Goal: Book appointment/travel/reservation

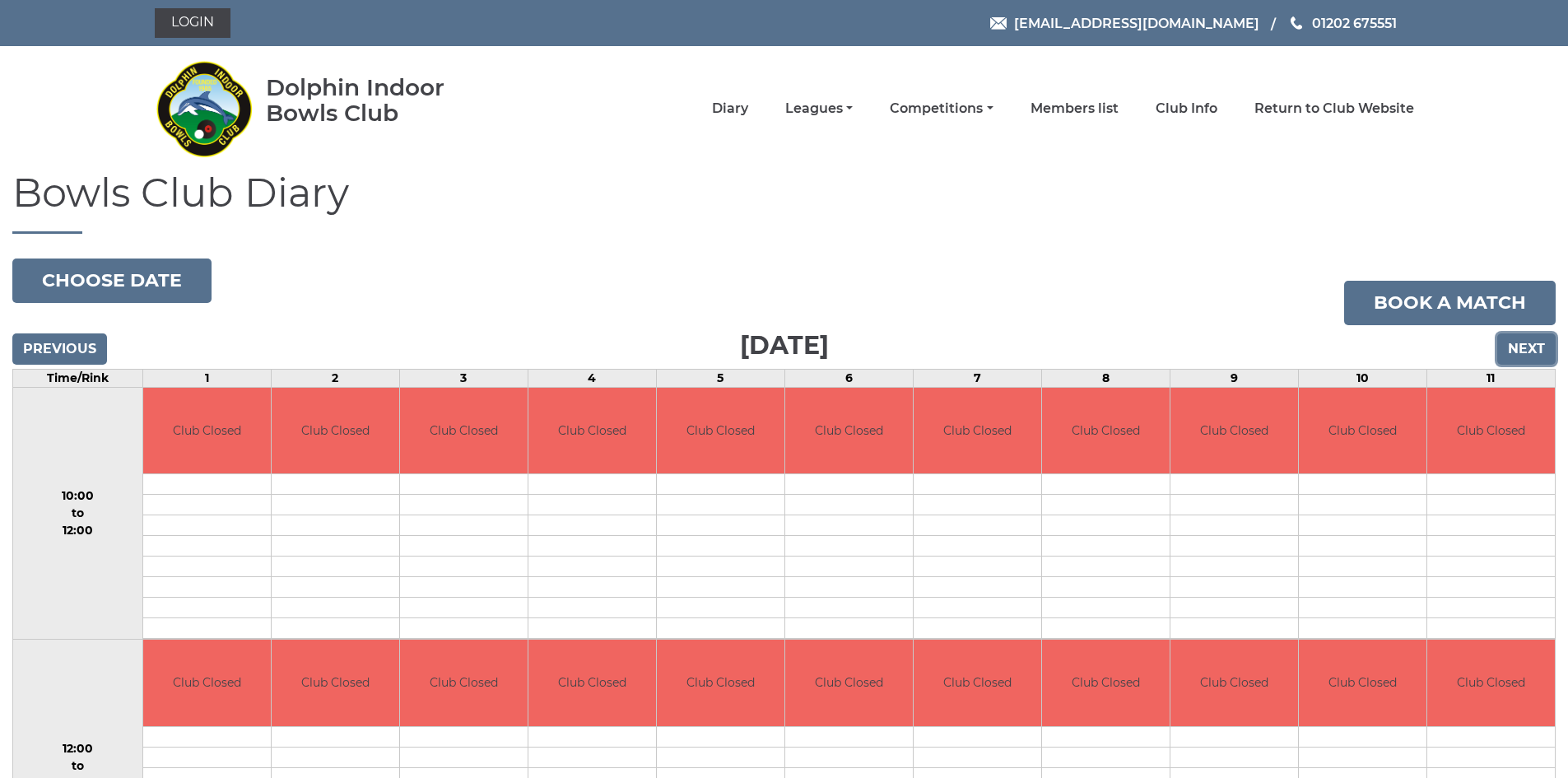
click at [1529, 343] on input "Next" at bounding box center [1527, 349] width 58 height 32
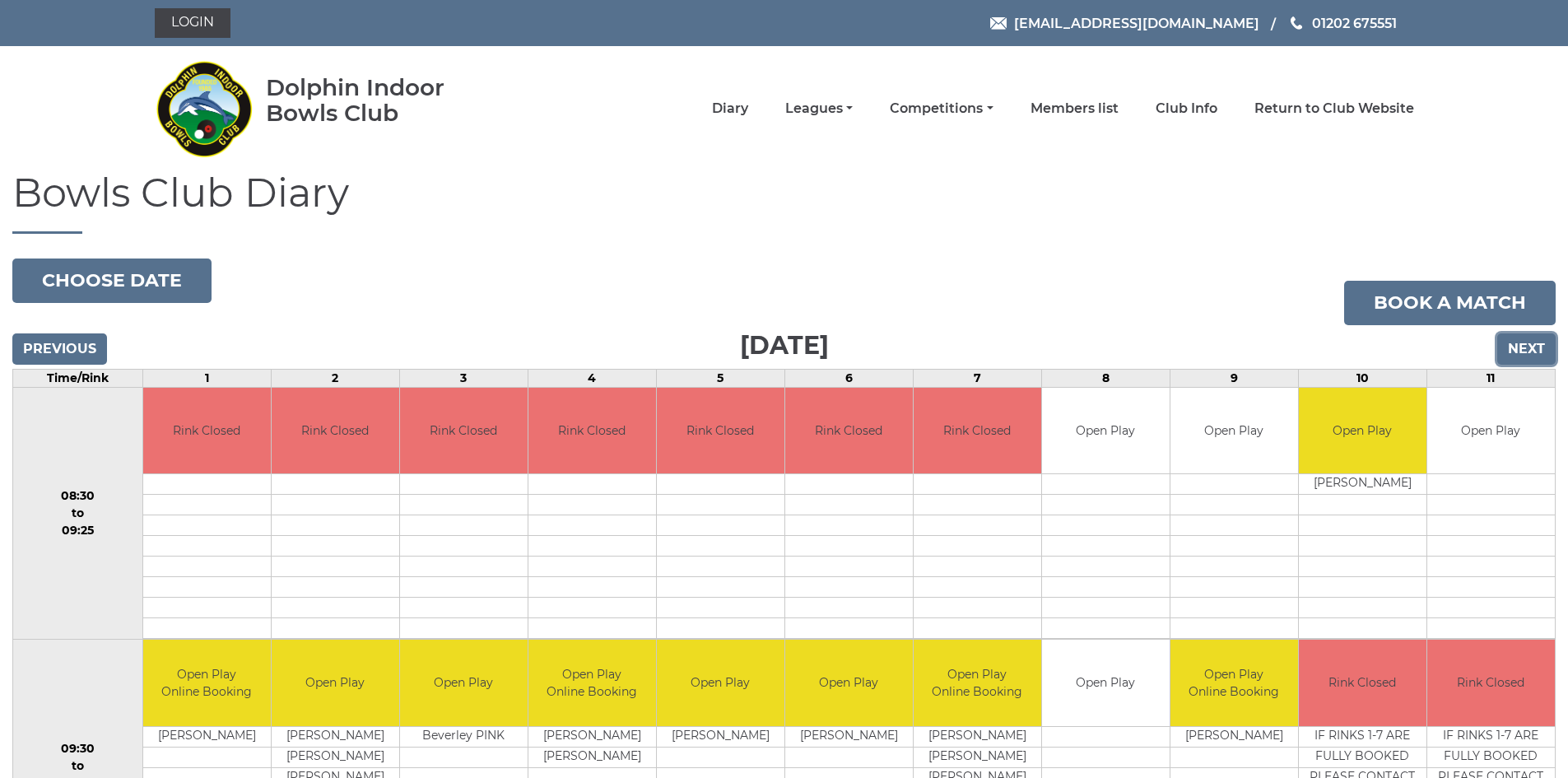
click at [1527, 340] on input "Next" at bounding box center [1527, 349] width 58 height 32
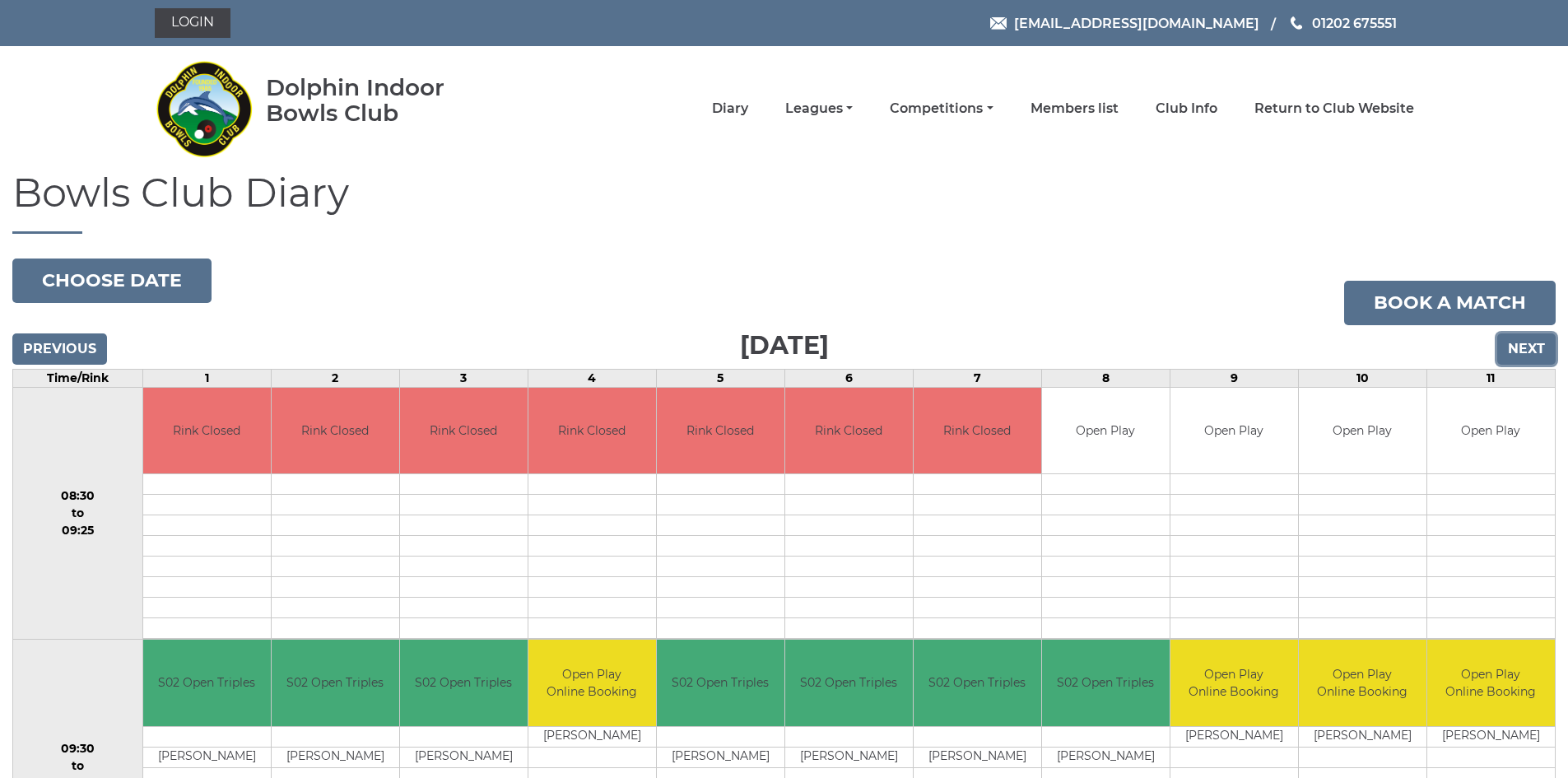
click at [1516, 346] on input "Next" at bounding box center [1527, 349] width 58 height 32
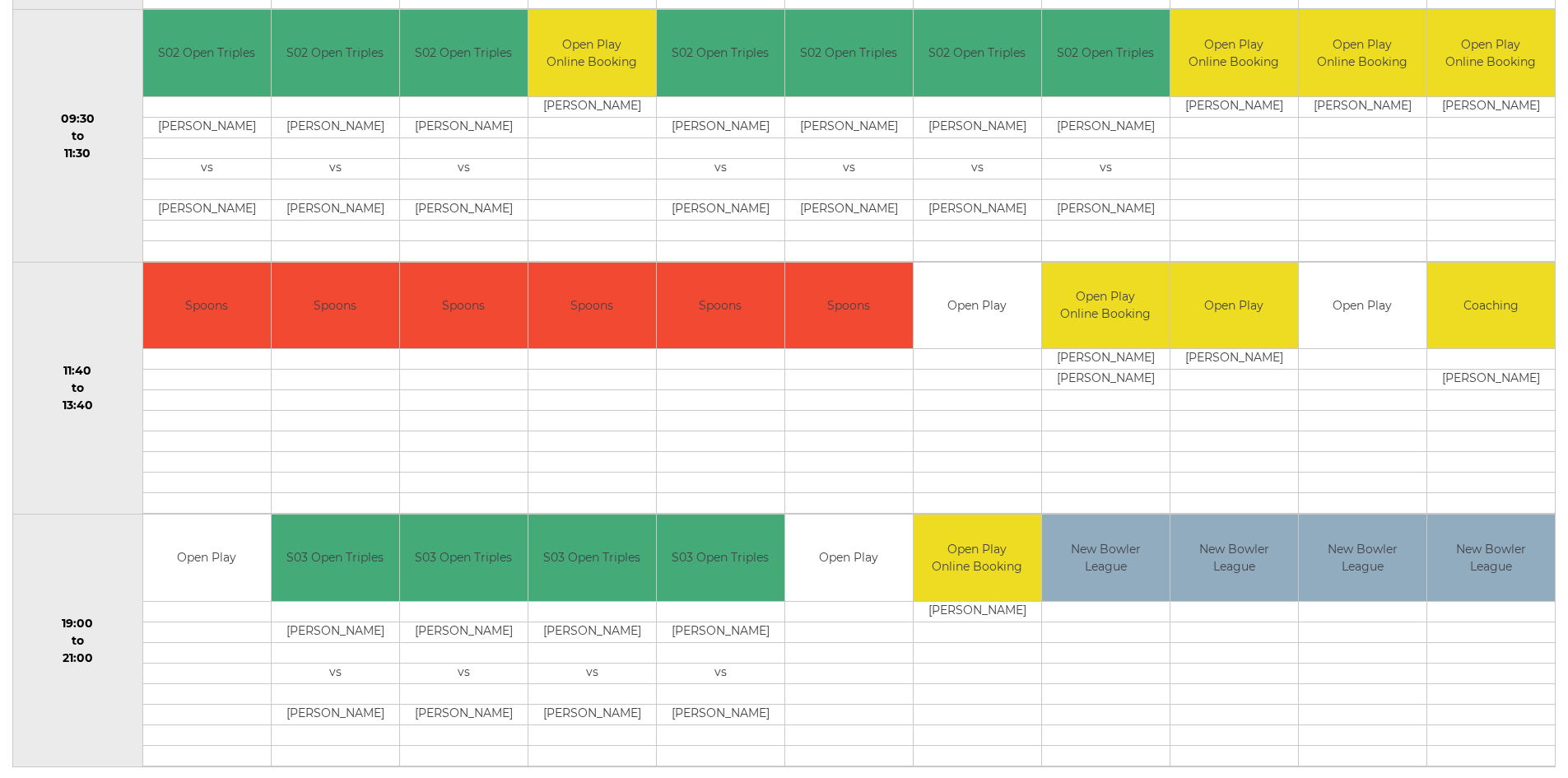
scroll to position [658, 0]
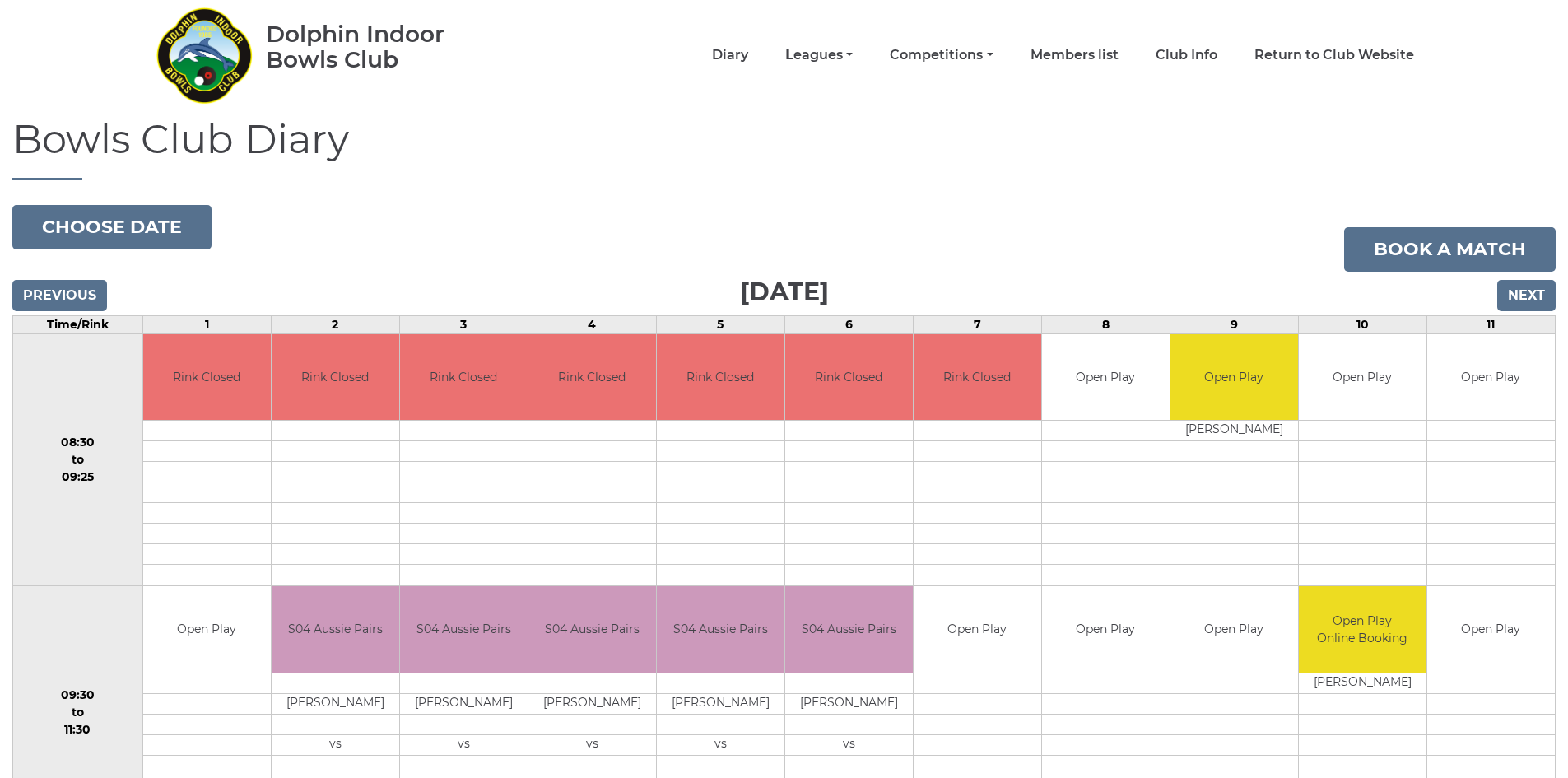
scroll to position [82, 0]
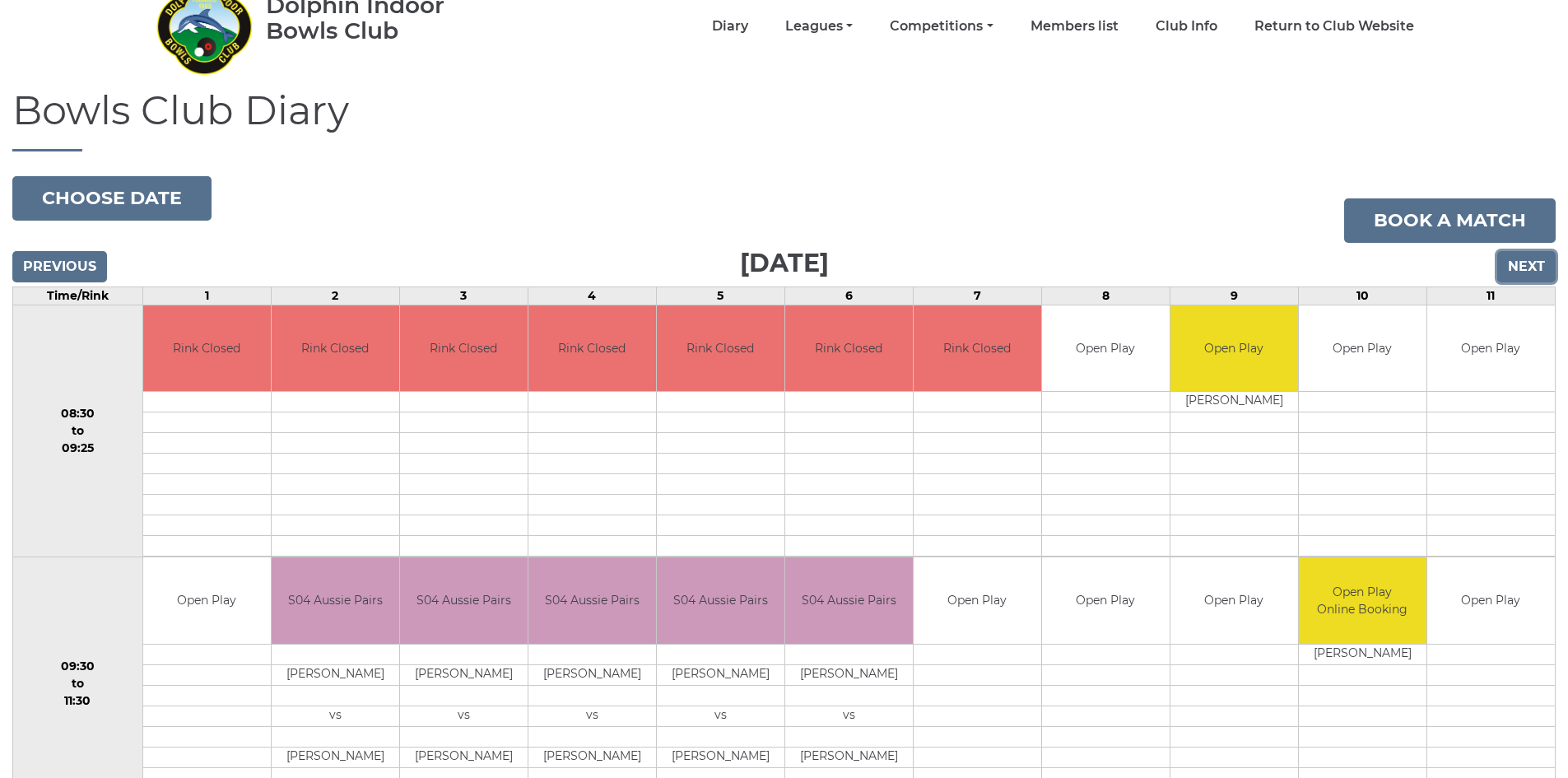
click at [1518, 267] on input "Next" at bounding box center [1527, 267] width 58 height 32
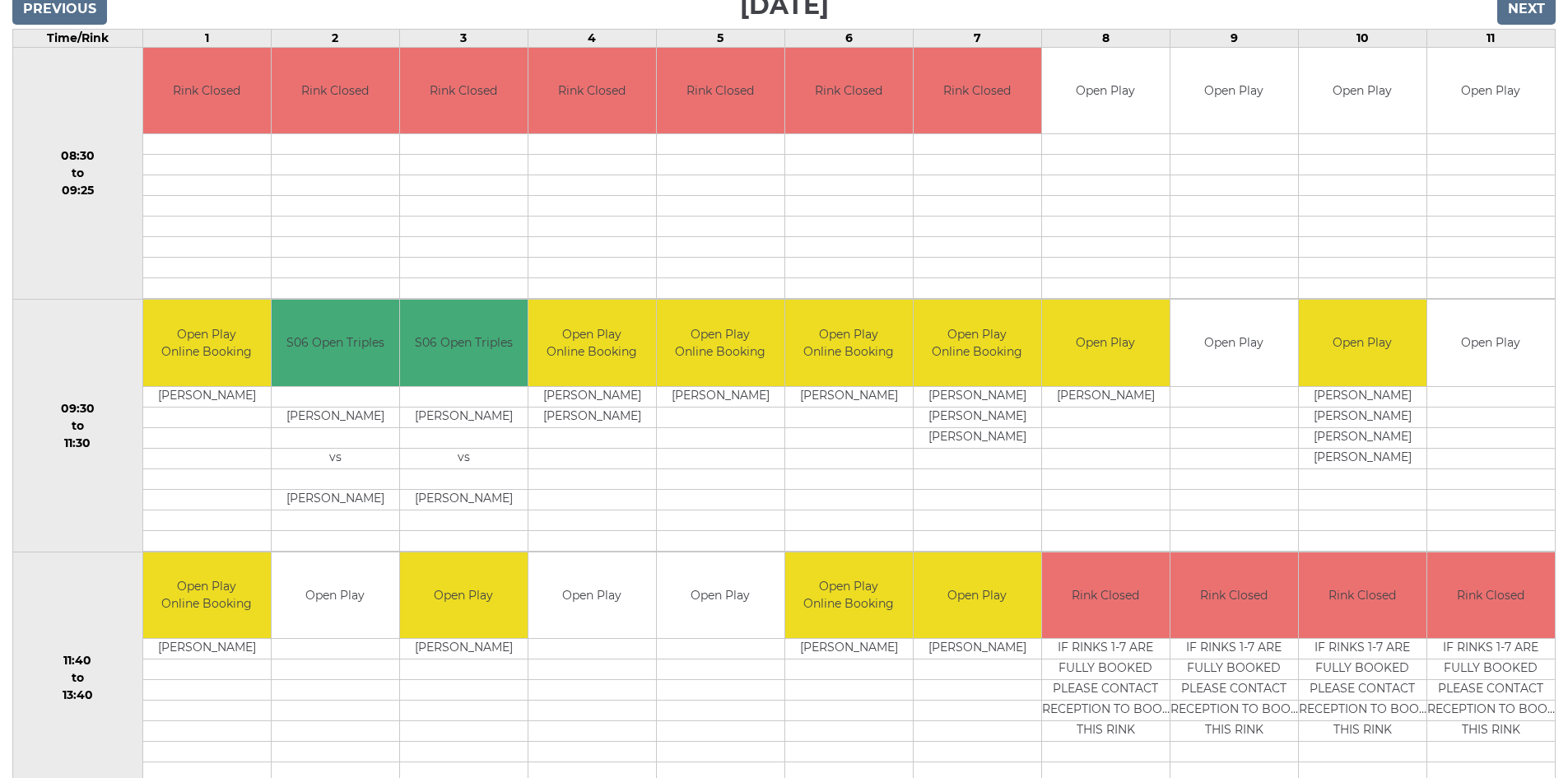
scroll to position [329, 0]
